Goal: Information Seeking & Learning: Find specific fact

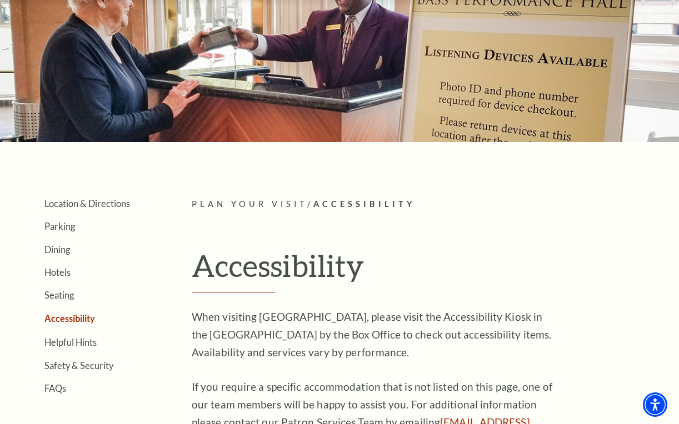
scroll to position [69, 0]
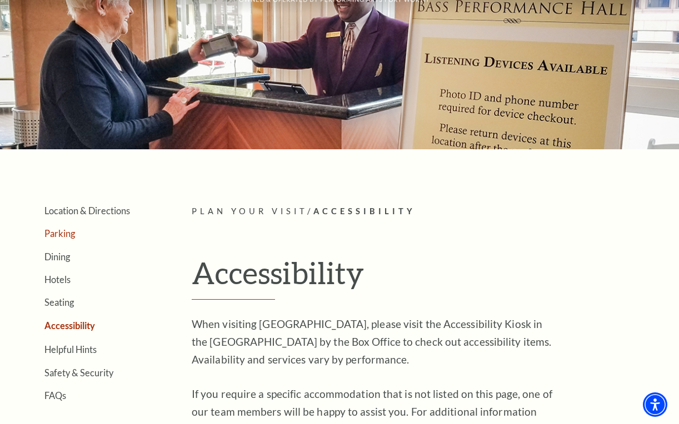
click at [52, 239] on link "Parking" at bounding box center [59, 233] width 31 height 11
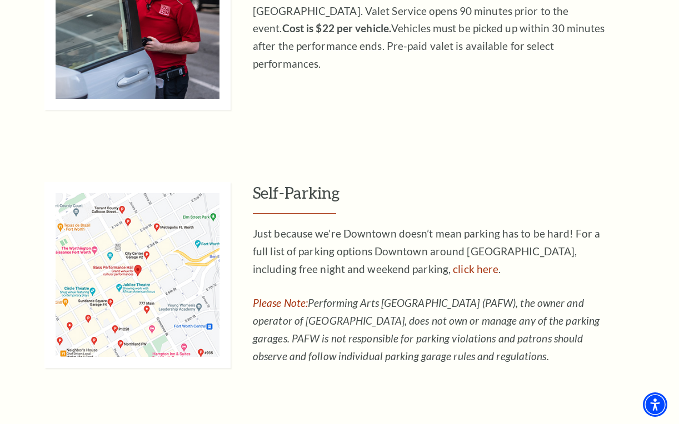
scroll to position [608, 0]
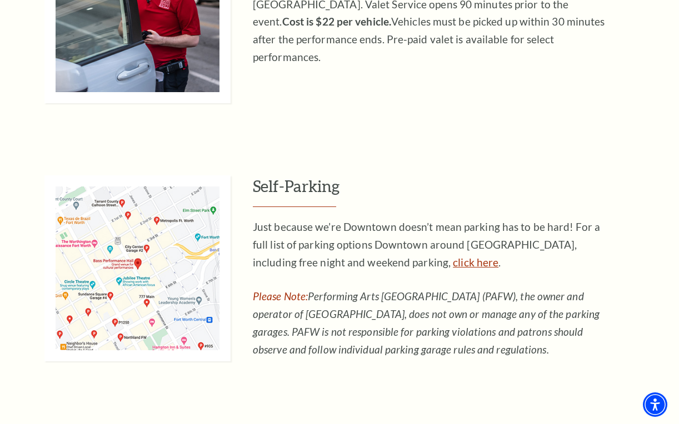
click at [453, 269] on link "click here" at bounding box center [476, 262] width 46 height 13
click at [176, 302] on img at bounding box center [137, 269] width 186 height 186
click at [160, 269] on img at bounding box center [137, 269] width 186 height 186
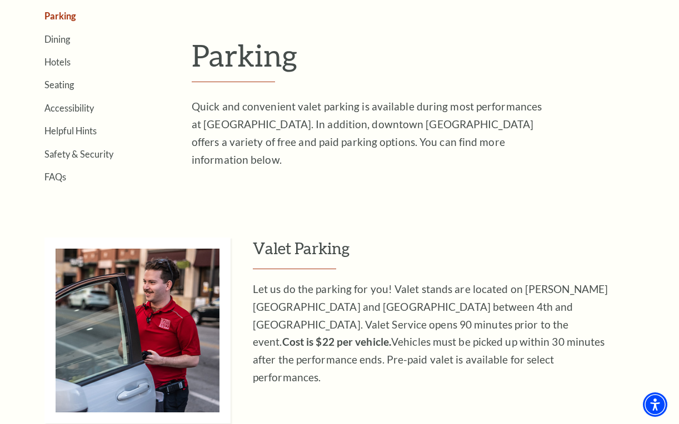
scroll to position [389, 0]
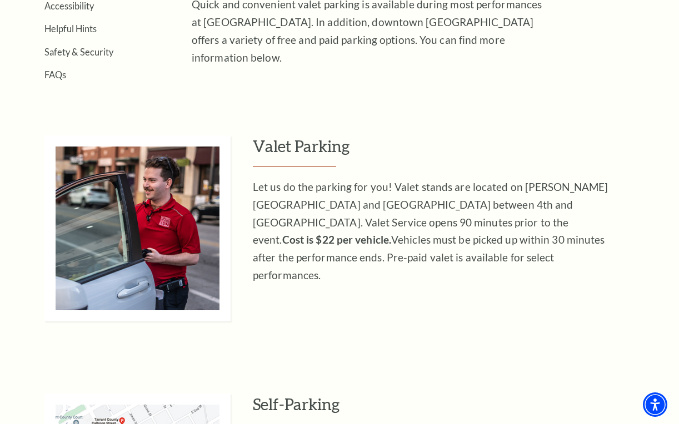
click at [301, 267] on p "Let us do the parking for you! Valet stands are located on [PERSON_NAME][GEOGRA…" at bounding box center [433, 231] width 361 height 107
click at [460, 220] on p "Let us do the parking for you! Valet stands are located on [PERSON_NAME][GEOGRA…" at bounding box center [433, 231] width 361 height 107
click at [314, 232] on p "Let us do the parking for you! Valet stands are located on [PERSON_NAME][GEOGRA…" at bounding box center [433, 231] width 361 height 107
click at [274, 158] on h3 "Valet Parking" at bounding box center [460, 152] width 415 height 32
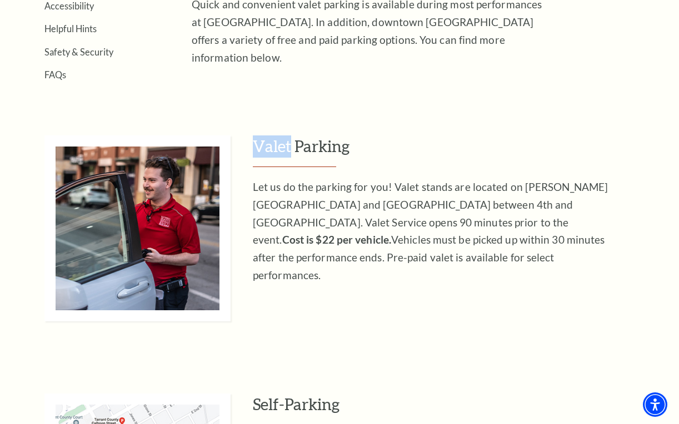
click at [273, 158] on h3 "Valet Parking" at bounding box center [460, 152] width 415 height 32
click at [287, 190] on p "Let us do the parking for you! Valet stands are located on [PERSON_NAME][GEOGRA…" at bounding box center [433, 231] width 361 height 107
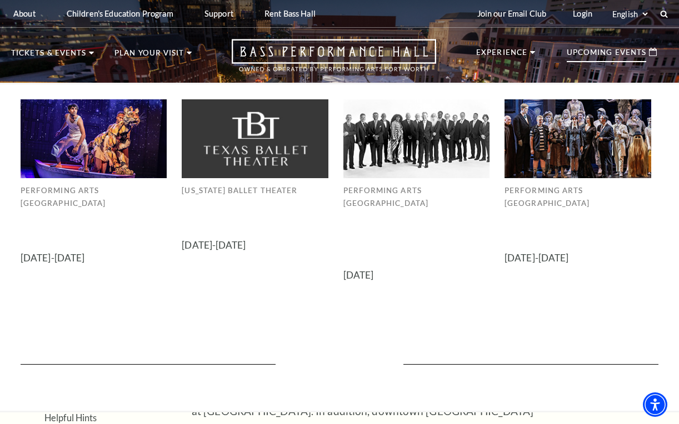
scroll to position [0, 0]
